Goal: Task Accomplishment & Management: Manage account settings

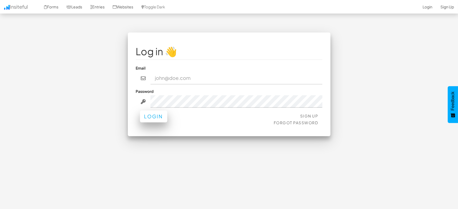
type input "marketing@mapsted.com"
click at [154, 115] on button "Login" at bounding box center [153, 116] width 27 height 12
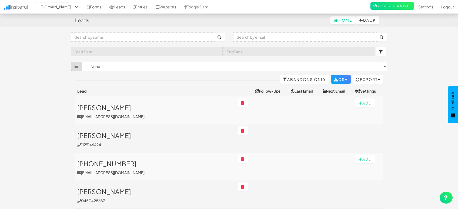
select select "1505"
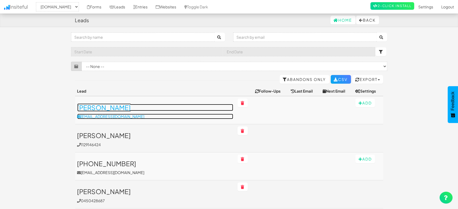
click at [130, 116] on p "[EMAIL_ADDRESS][DOMAIN_NAME]" at bounding box center [155, 116] width 156 height 5
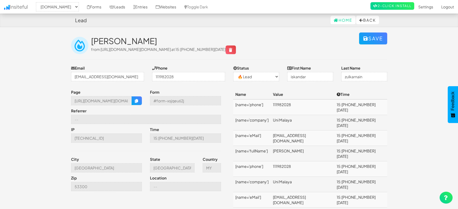
select select "1505"
select select "0"
click at [213, 54] on div "[PERSON_NAME] from [URL][DOMAIN_NAME][DOMAIN_NAME] at 15:[PHONE_NUMBER][DATE]" at bounding box center [225, 46] width 268 height 18
click at [236, 47] on span "from [URL][DOMAIN_NAME][DOMAIN_NAME] at 15:[PHONE_NUMBER][DATE]" at bounding box center [163, 49] width 145 height 5
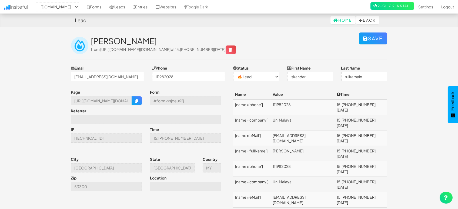
click at [236, 47] on span "from [URL][DOMAIN_NAME][DOMAIN_NAME] at 15:[PHONE_NUMBER][DATE]" at bounding box center [163, 49] width 145 height 5
drag, startPoint x: 99, startPoint y: 48, endPoint x: 318, endPoint y: 49, distance: 218.7
click at [236, 49] on span "from [URL][DOMAIN_NAME][DOMAIN_NAME] at 15:[PHONE_NUMBER][DATE]" at bounding box center [163, 49] width 145 height 5
click at [113, 172] on input "[GEOGRAPHIC_DATA]" at bounding box center [106, 167] width 71 height 9
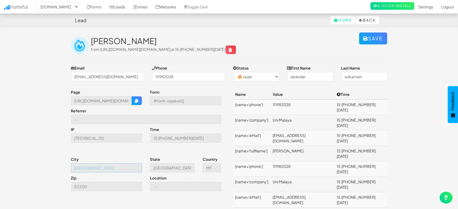
click at [113, 172] on input "[GEOGRAPHIC_DATA]" at bounding box center [106, 167] width 71 height 9
click at [139, 6] on link "Entries" at bounding box center [140, 7] width 22 height 14
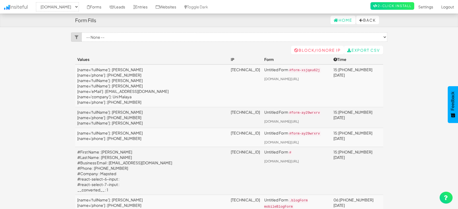
select select "1505"
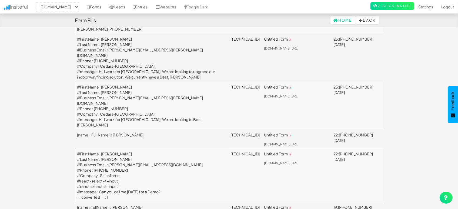
scroll to position [751, 0]
